Goal: Task Accomplishment & Management: Use online tool/utility

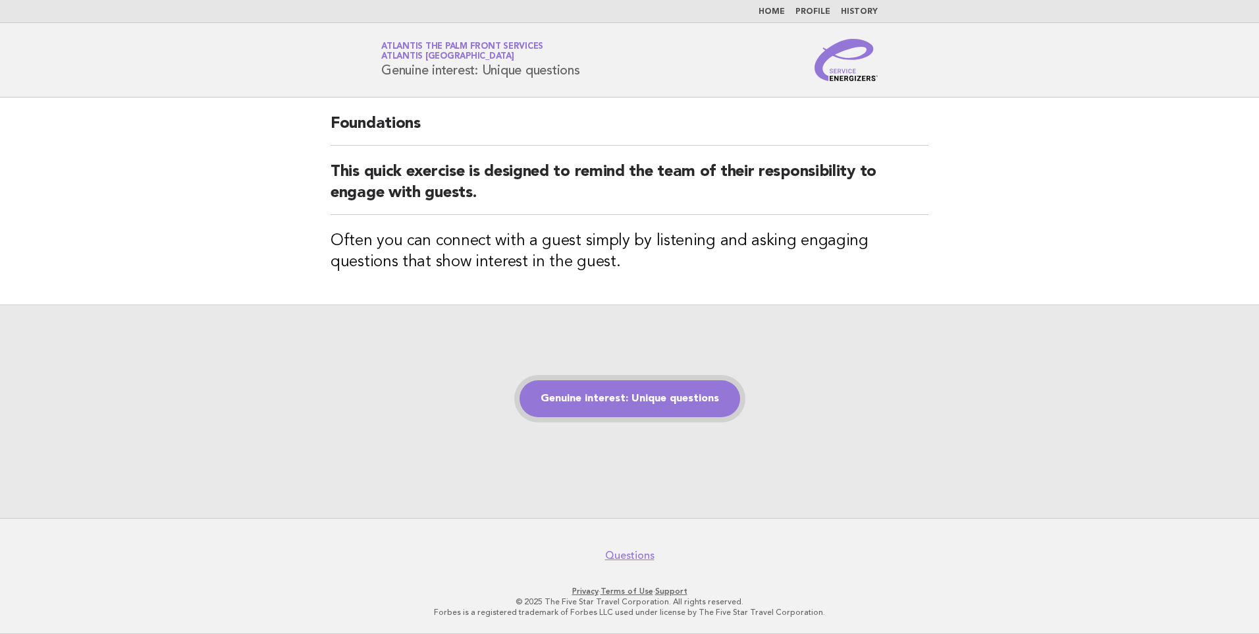
click at [673, 395] on link "Genuine interest: Unique questions" at bounding box center [630, 398] width 221 height 37
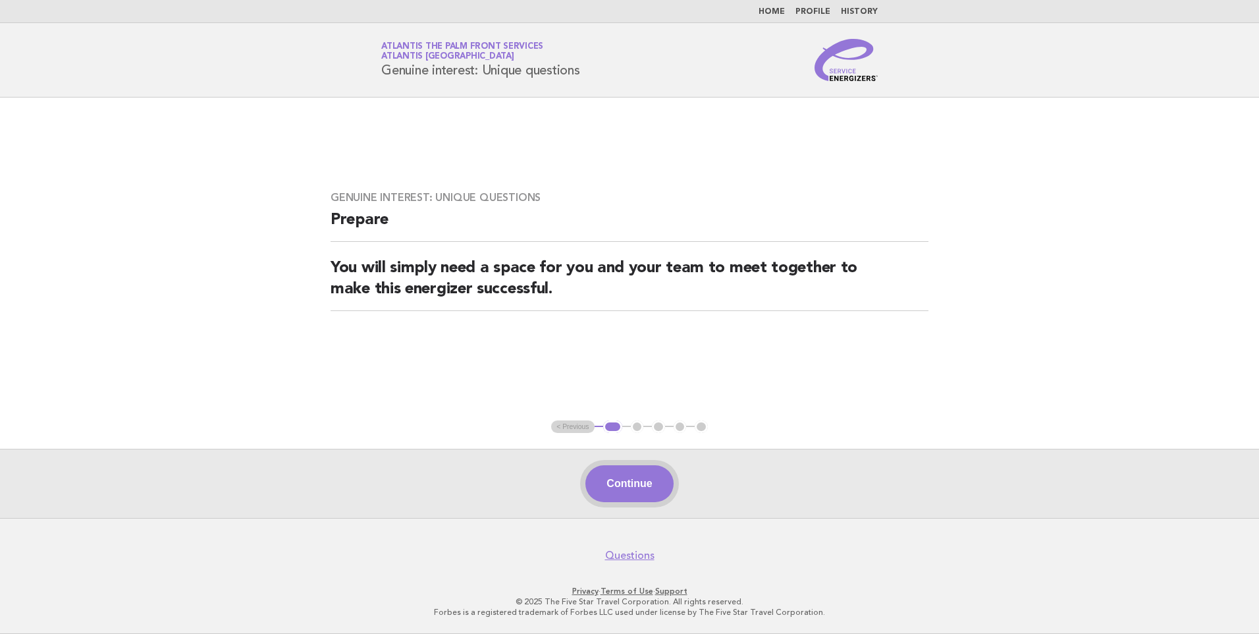
click at [608, 500] on button "Continue" at bounding box center [630, 483] width 88 height 37
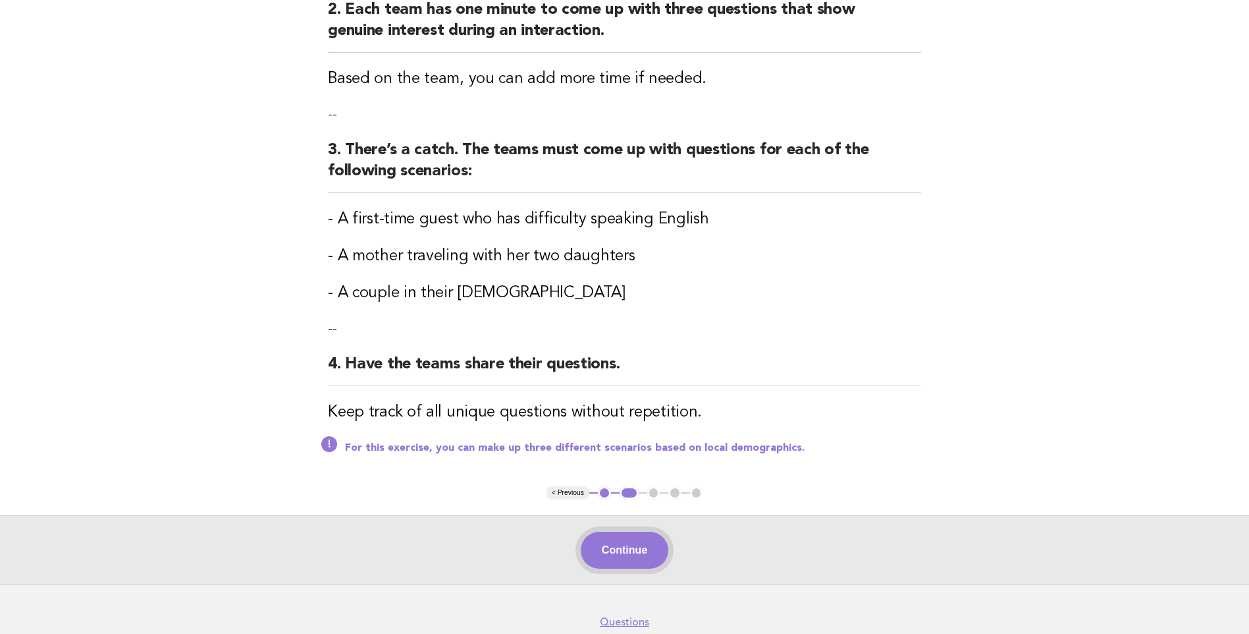
click at [615, 539] on button "Continue" at bounding box center [625, 550] width 88 height 37
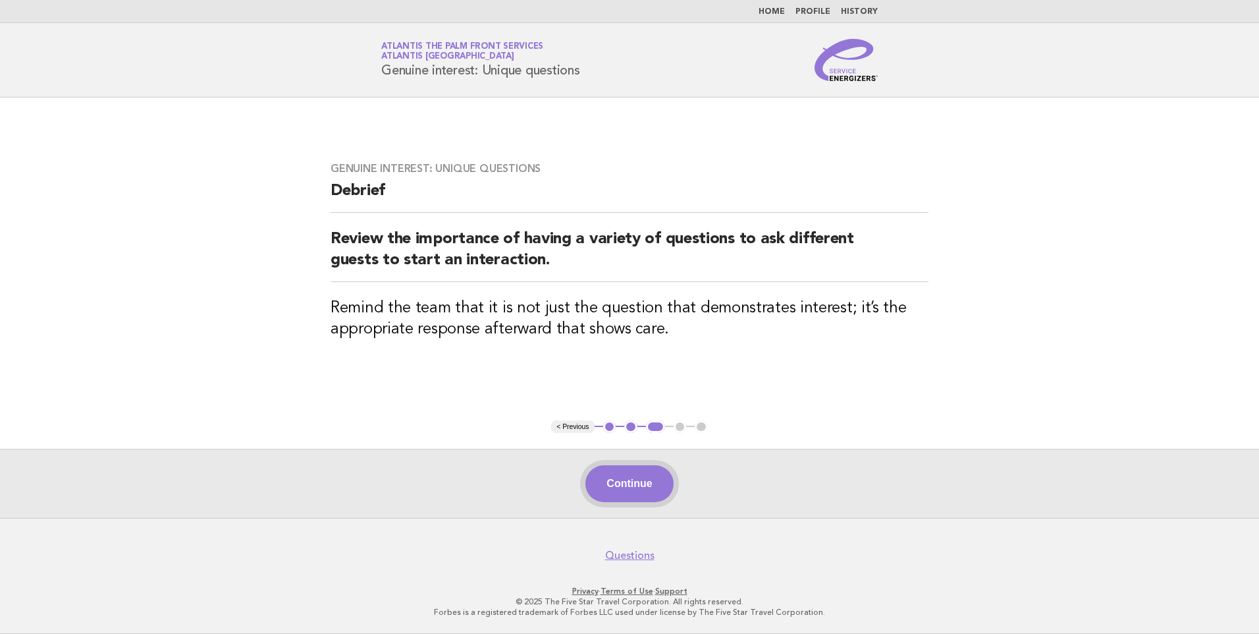
click at [638, 474] on button "Continue" at bounding box center [630, 483] width 88 height 37
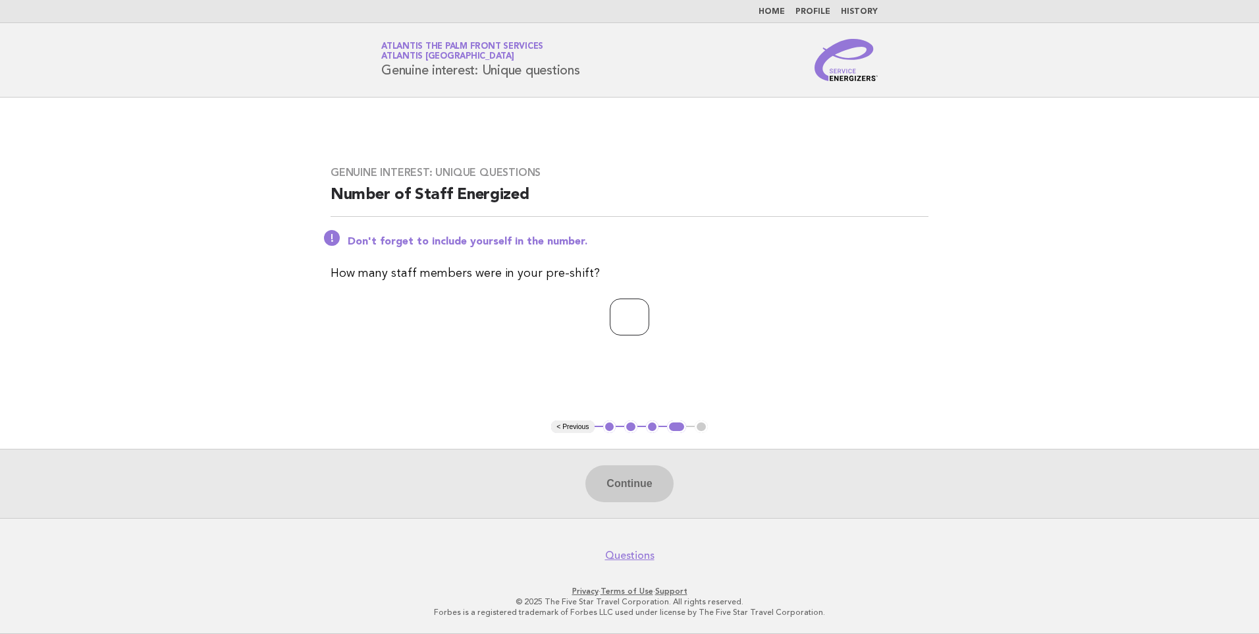
click at [630, 312] on input "number" at bounding box center [630, 316] width 40 height 37
type input "**"
click at [602, 496] on button "Continue" at bounding box center [630, 483] width 88 height 37
